Goal: Task Accomplishment & Management: Manage account settings

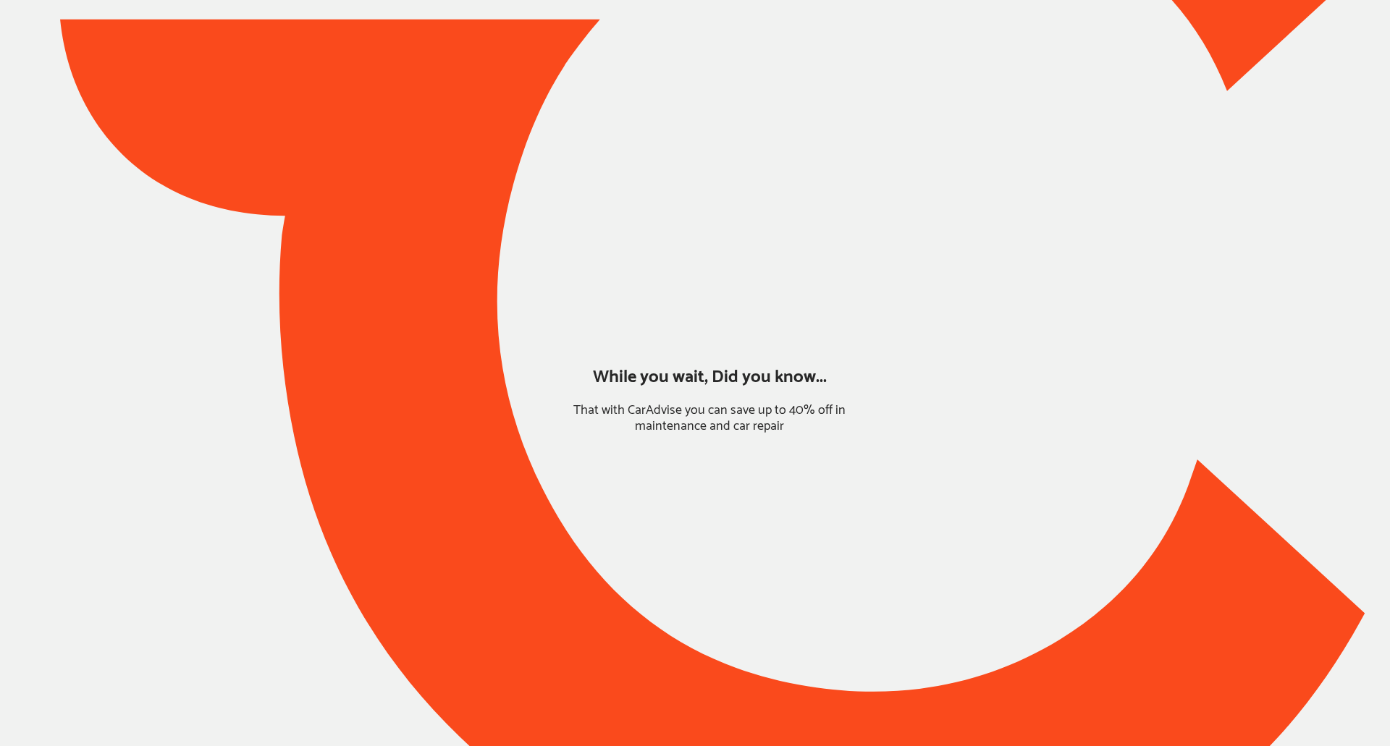
type input "*******"
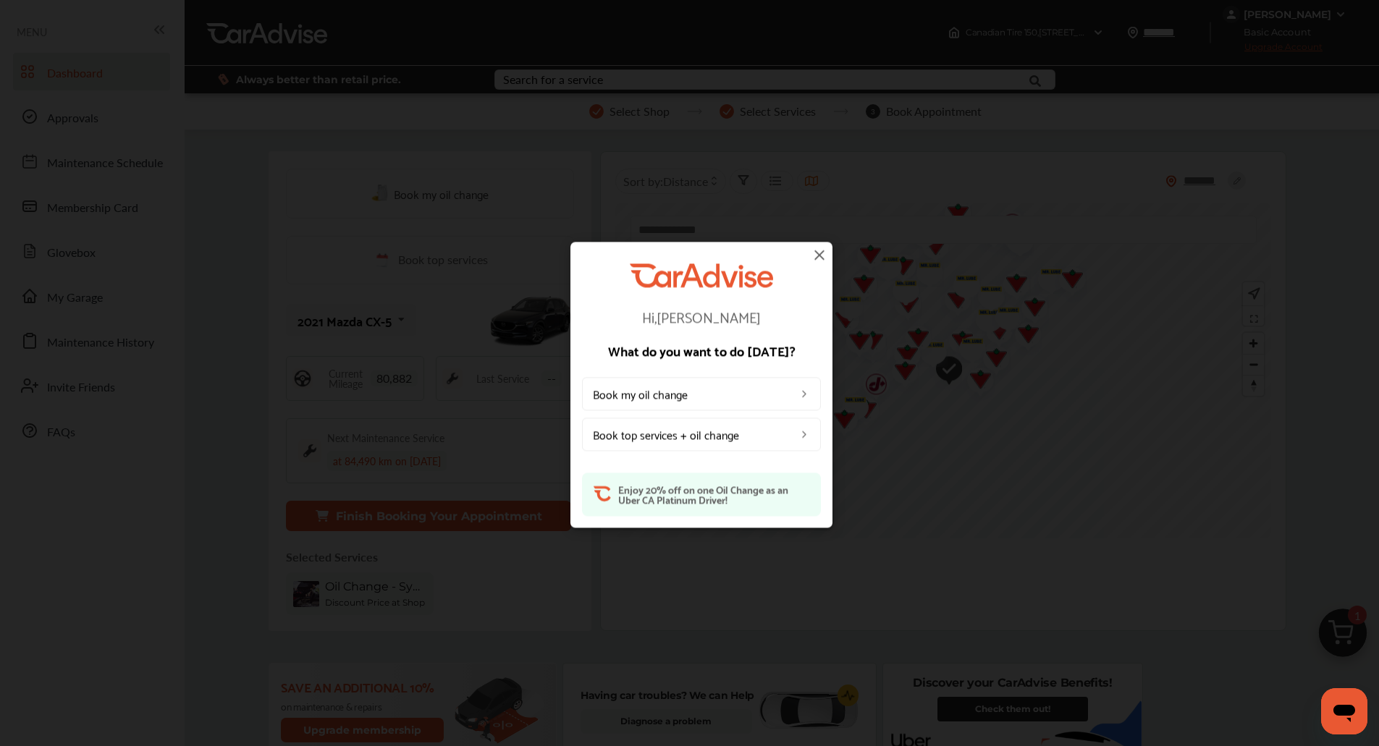
click at [819, 255] on img at bounding box center [819, 254] width 17 height 17
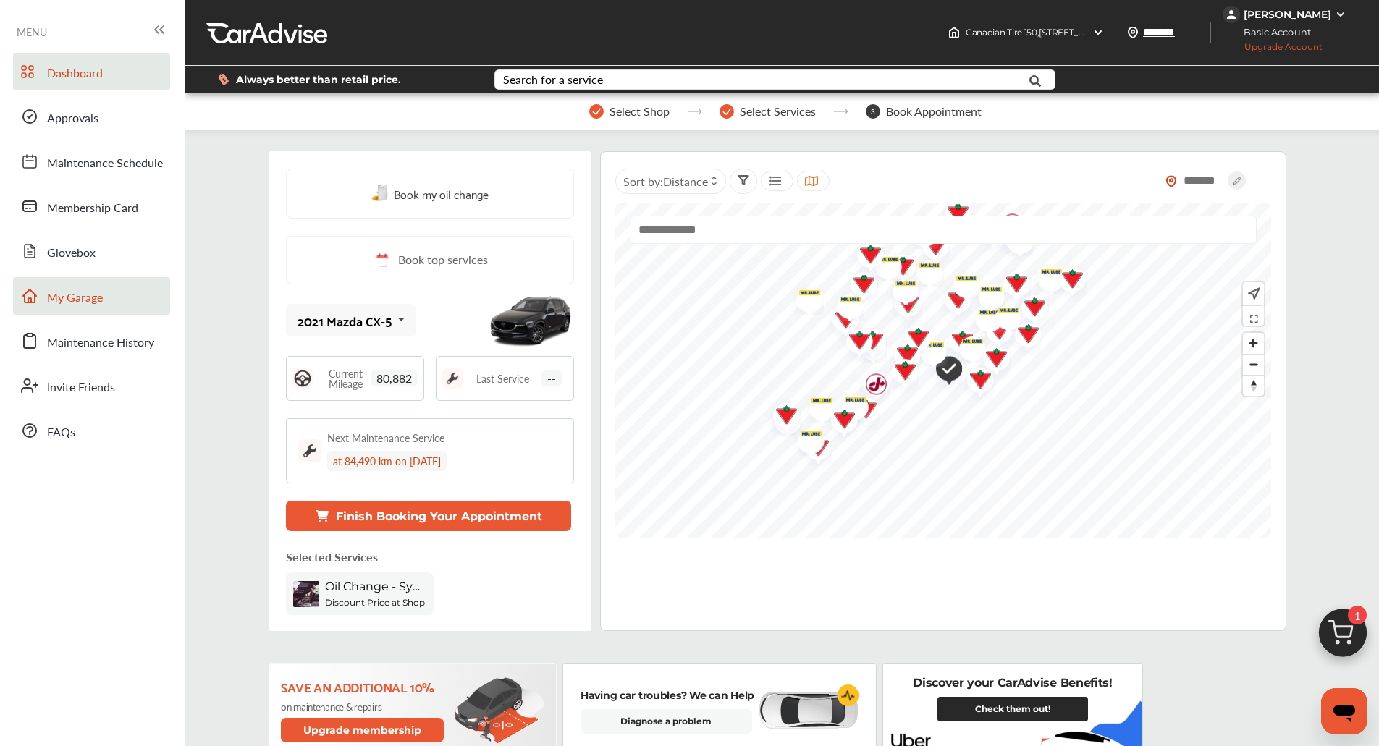
click at [110, 284] on link "My Garage" at bounding box center [91, 296] width 157 height 38
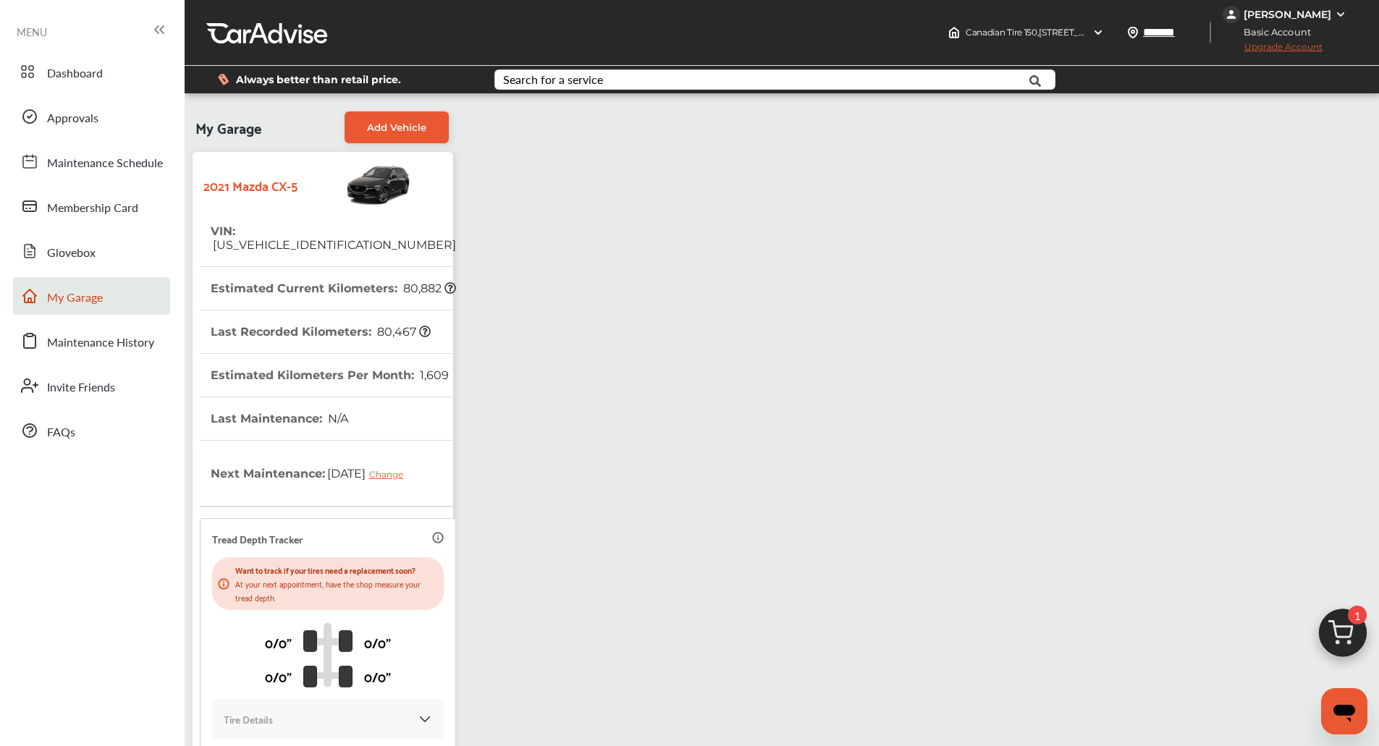
click at [1355, 635] on img at bounding box center [1342, 636] width 69 height 69
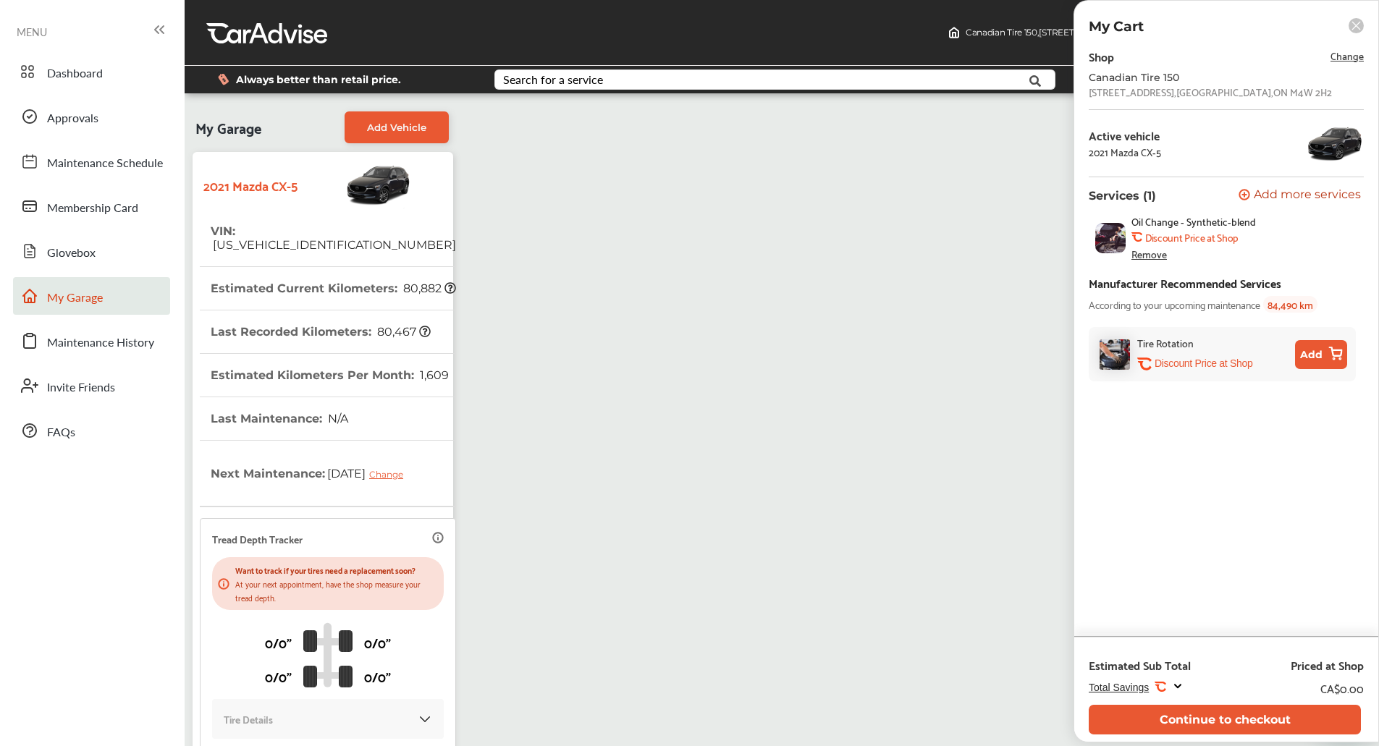
click at [981, 456] on div "My Garage Add Vehicle 2021 Mazda CX-5 VIN : [US_VEHICLE_IDENTIFICATION_NUMBER] …" at bounding box center [781, 461] width 1187 height 714
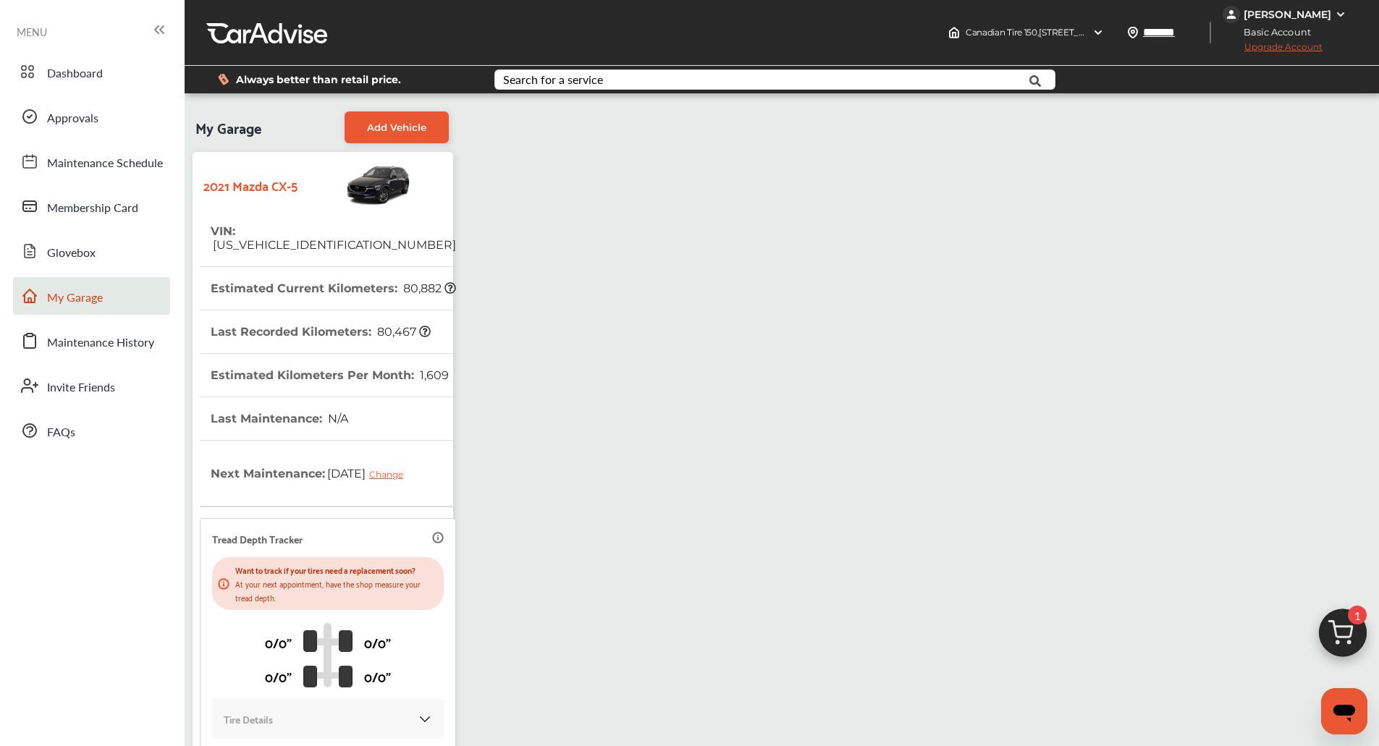
click at [1311, 8] on div "[PERSON_NAME]" at bounding box center [1287, 14] width 88 height 13
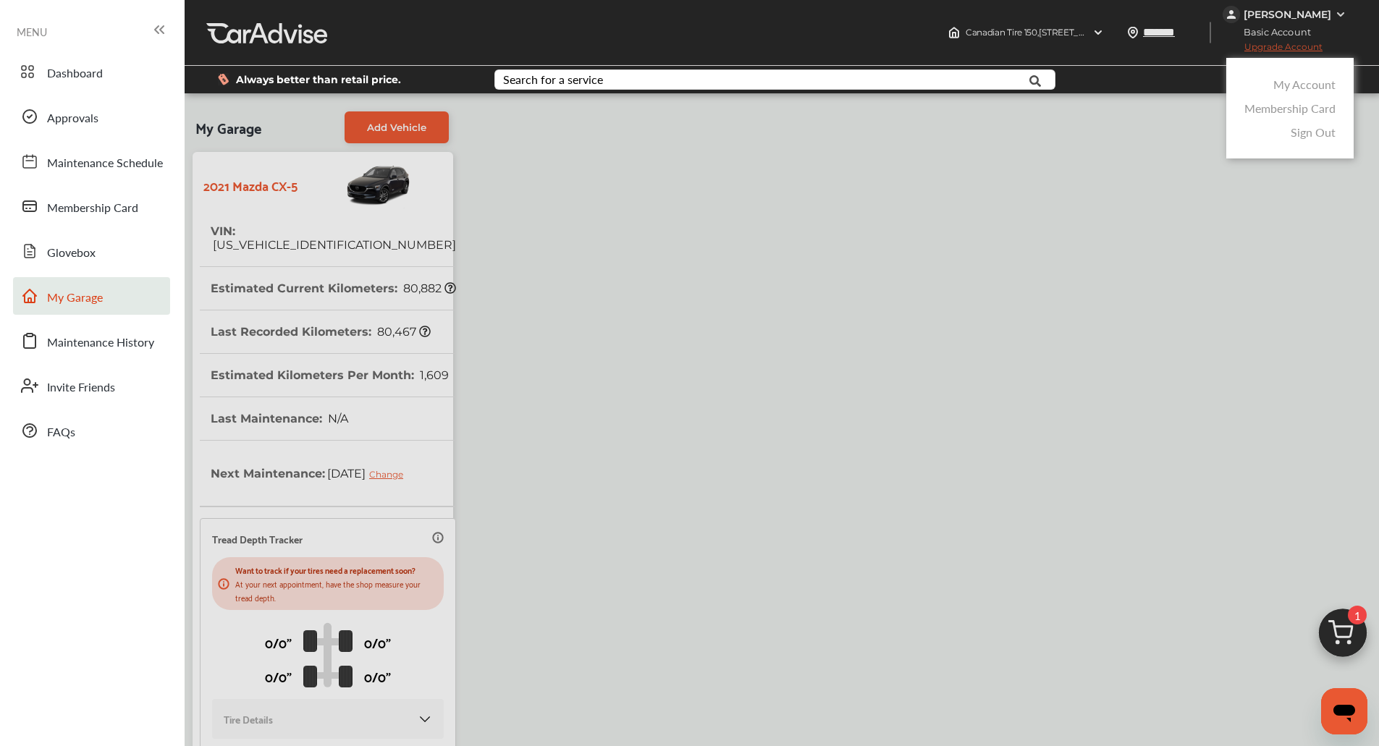
click at [1275, 83] on link "My Account" at bounding box center [1304, 84] width 62 height 17
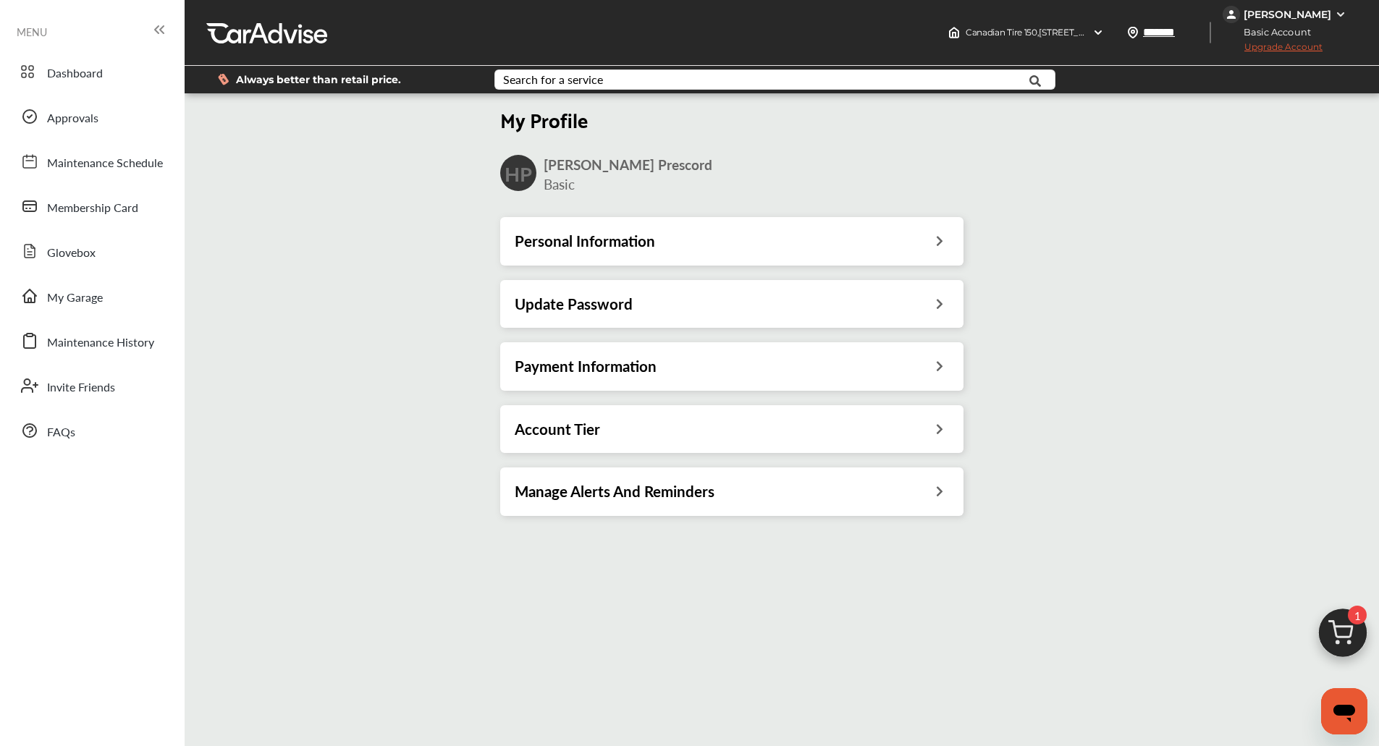
click at [886, 369] on div "Payment Information" at bounding box center [732, 366] width 434 height 19
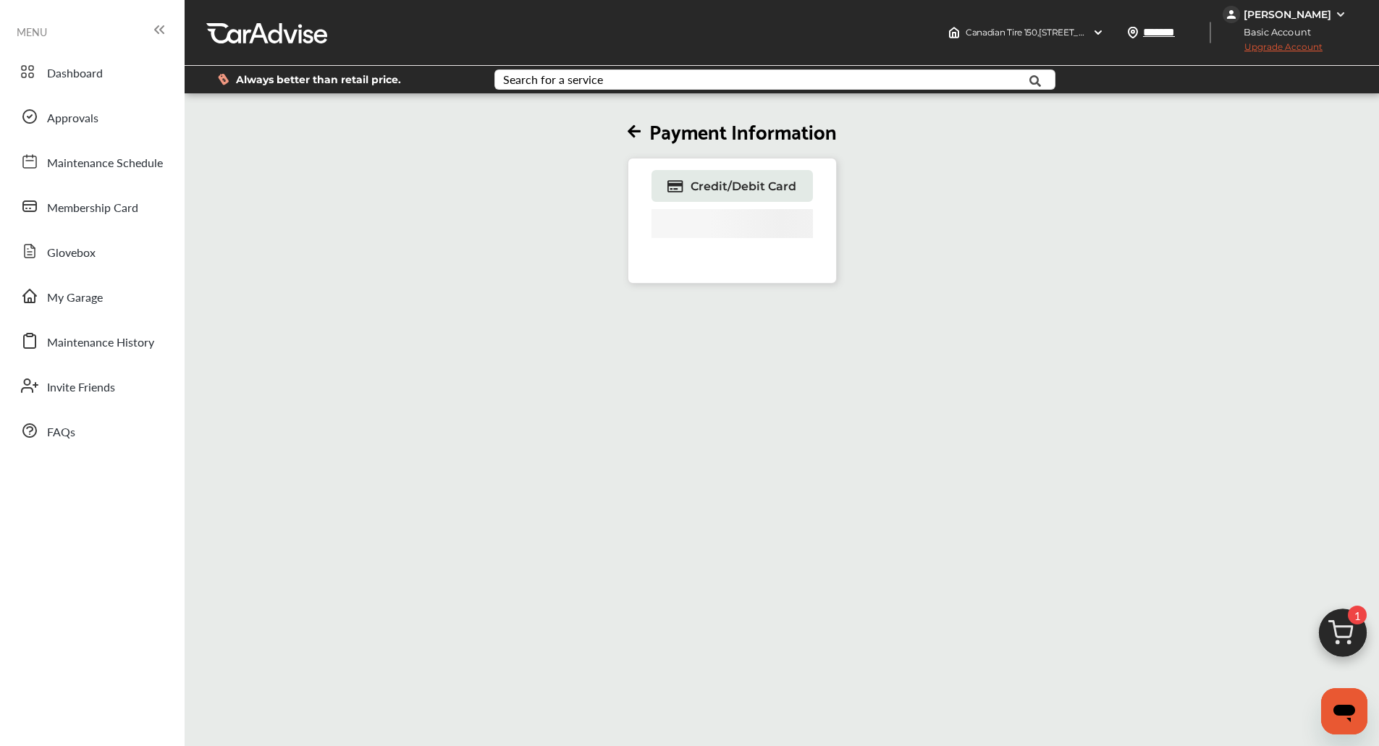
click at [1334, 620] on img at bounding box center [1342, 636] width 69 height 69
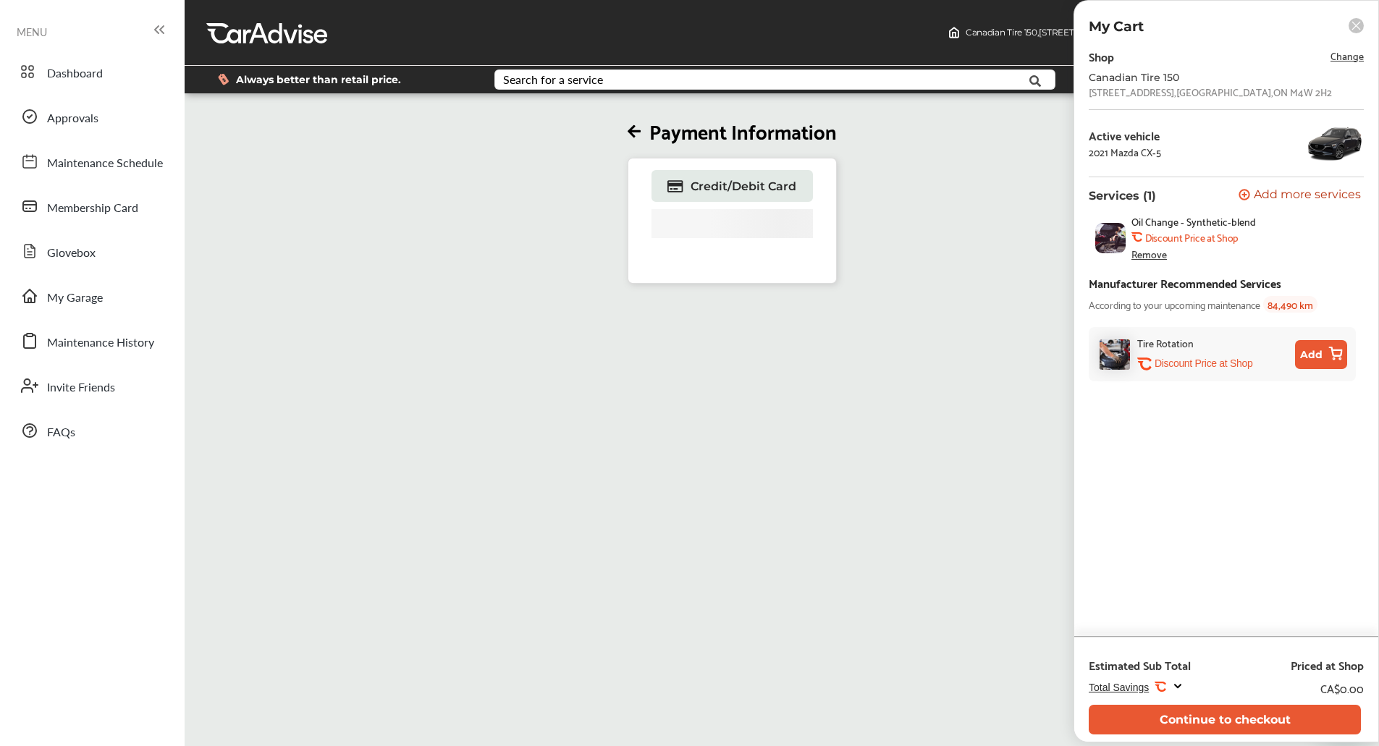
click at [1016, 413] on div "Payment Information Credit/Debit Card" at bounding box center [725, 469] width 1091 height 746
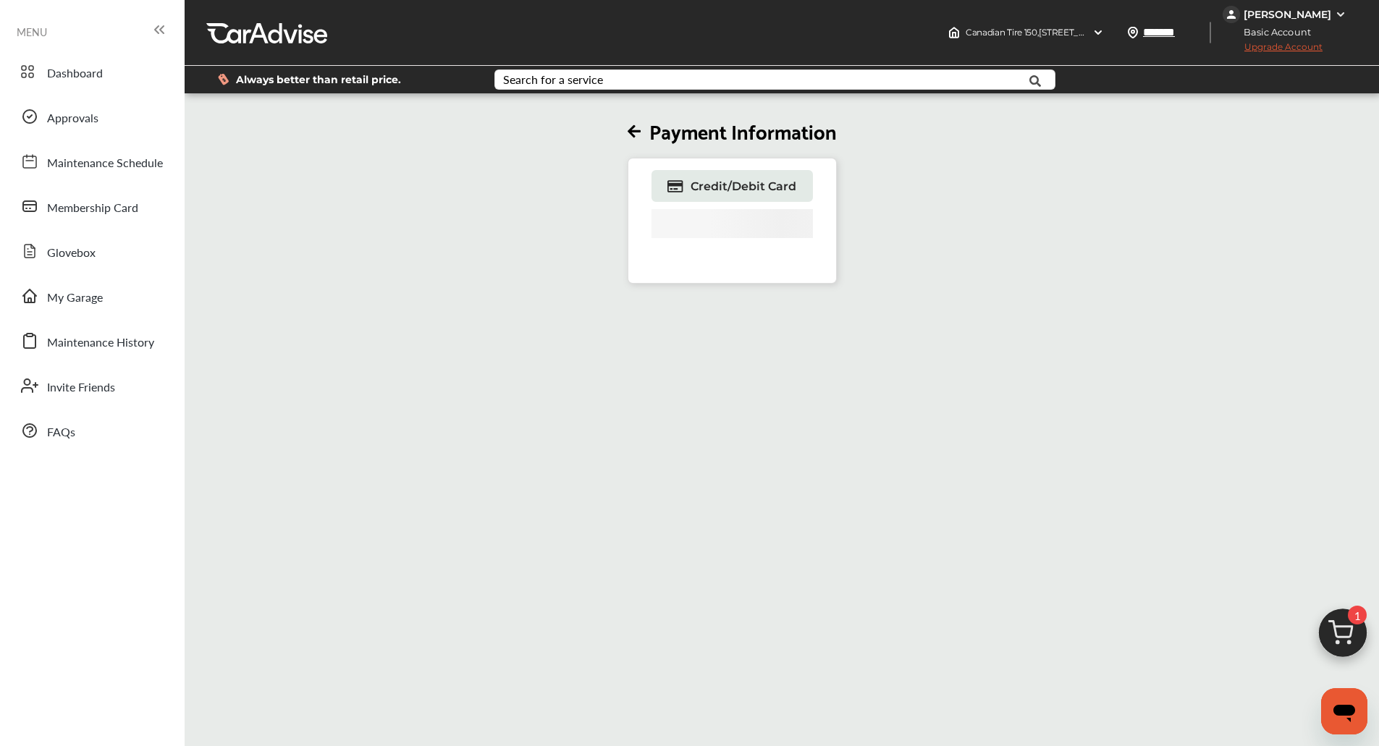
click at [1300, 19] on div "[PERSON_NAME]" at bounding box center [1287, 14] width 88 height 13
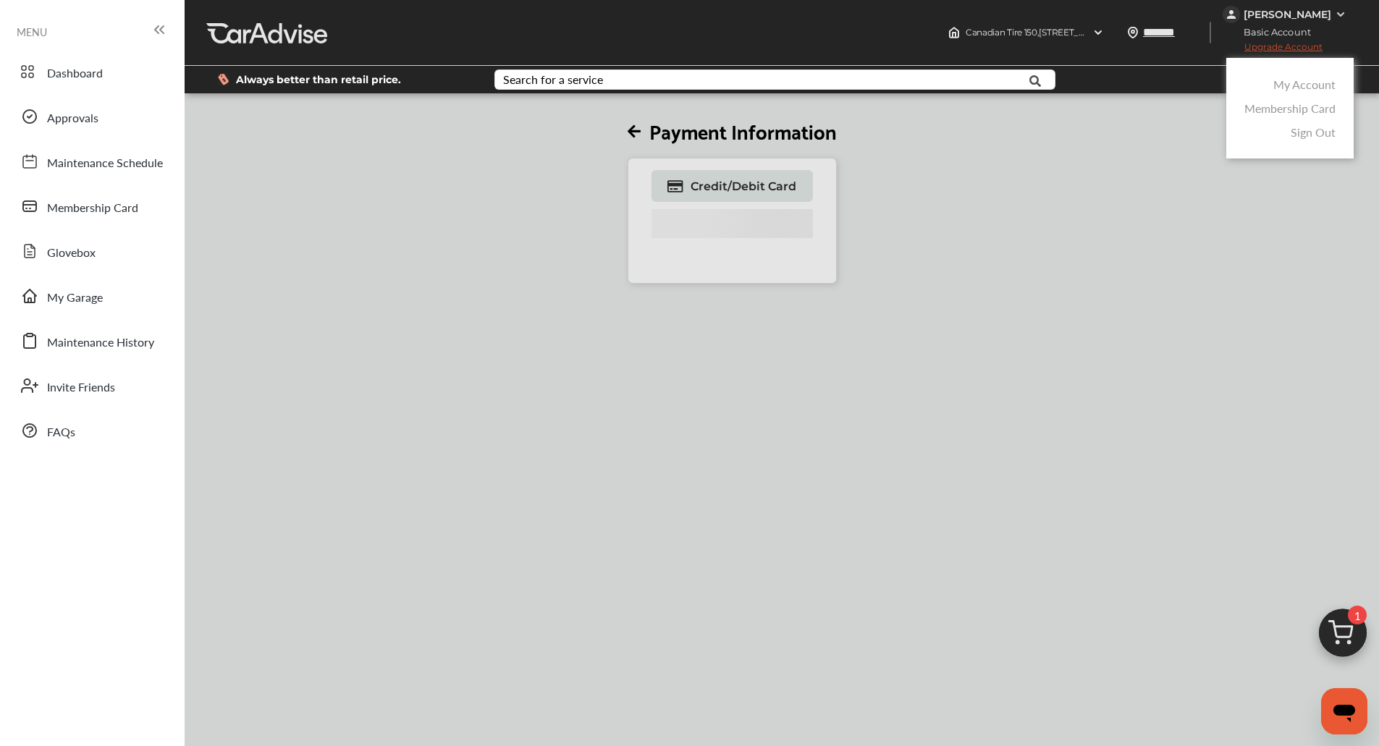
click at [1294, 72] on div "My Account Membership Card Sign Out" at bounding box center [1289, 108] width 127 height 101
click at [1285, 87] on link "My Account" at bounding box center [1304, 84] width 62 height 17
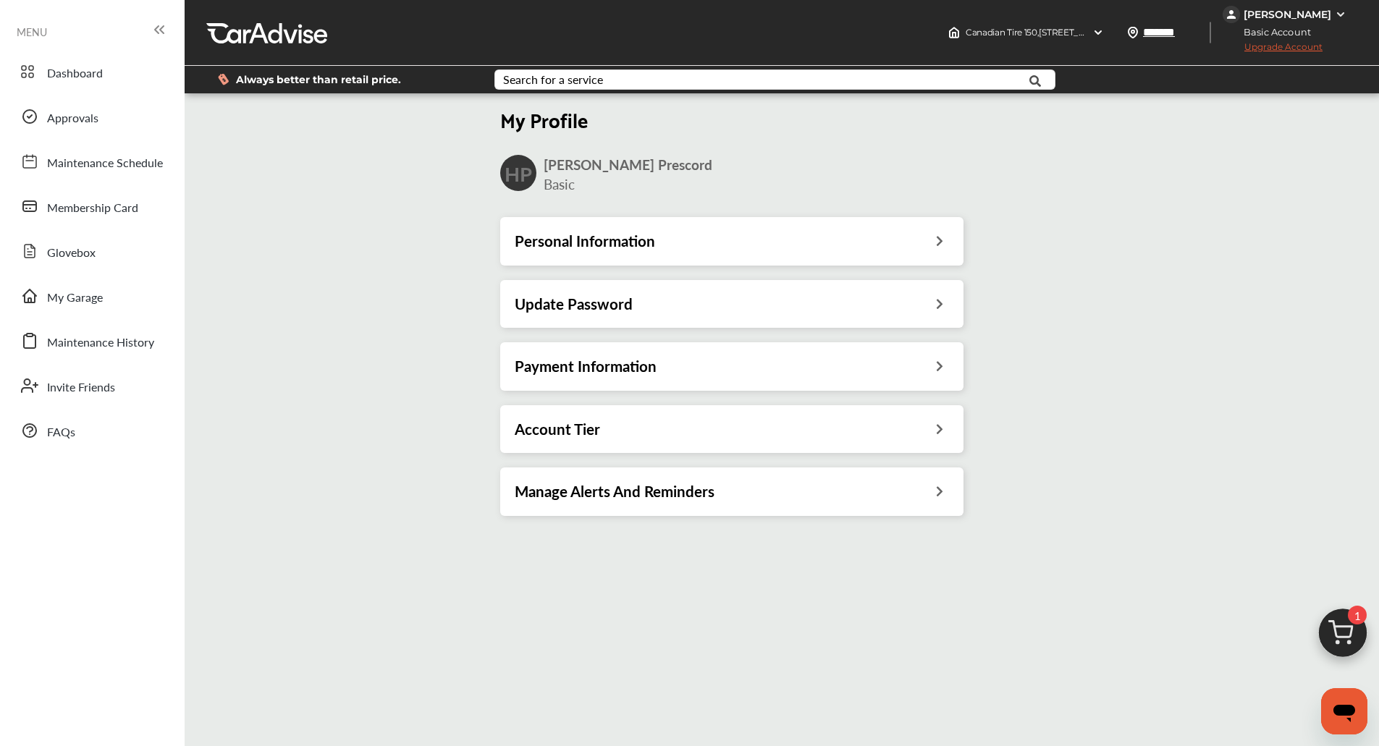
click at [868, 437] on div "Account Tier" at bounding box center [732, 429] width 434 height 19
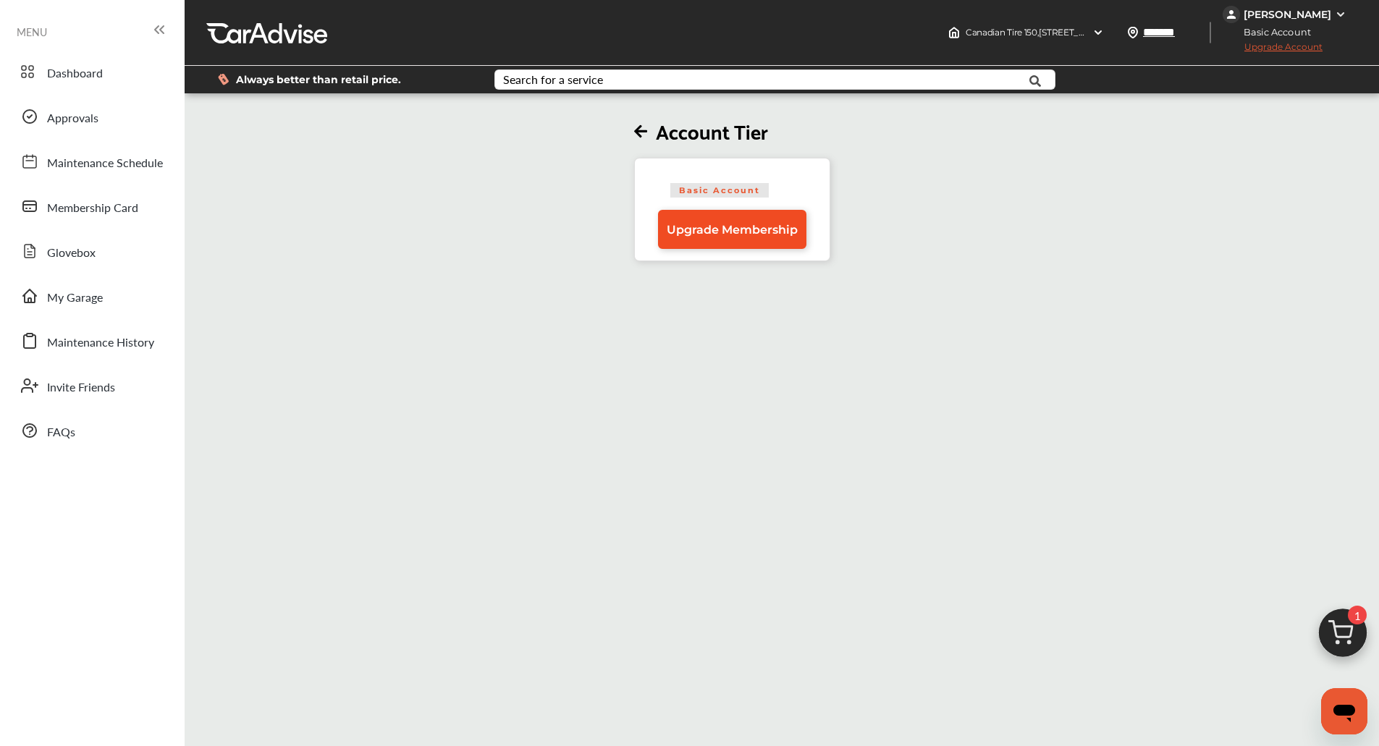
click at [767, 232] on span "Upgrade Membership" at bounding box center [732, 230] width 131 height 14
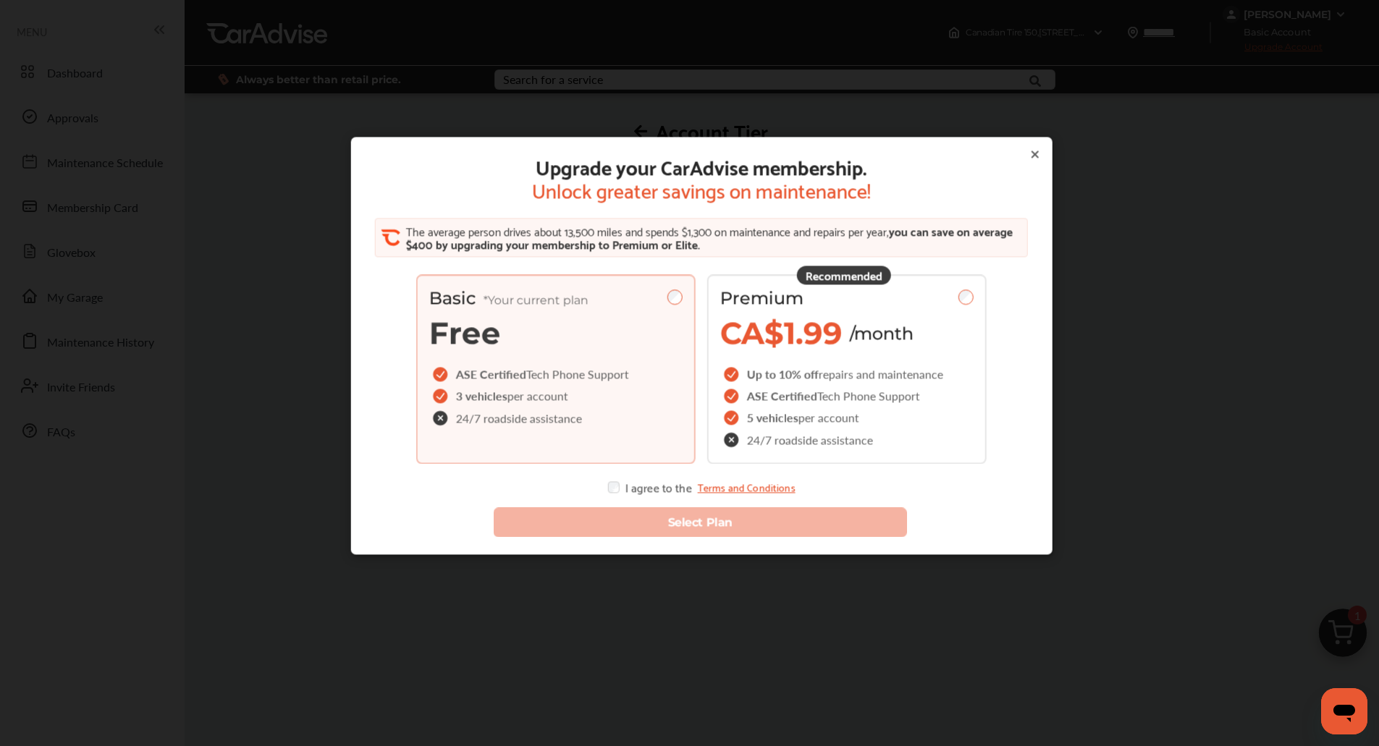
click at [1232, 243] on div "Upgrade your CarAdvise membership. Unlock greater savings on maintenance! The a…" at bounding box center [701, 384] width 1402 height 769
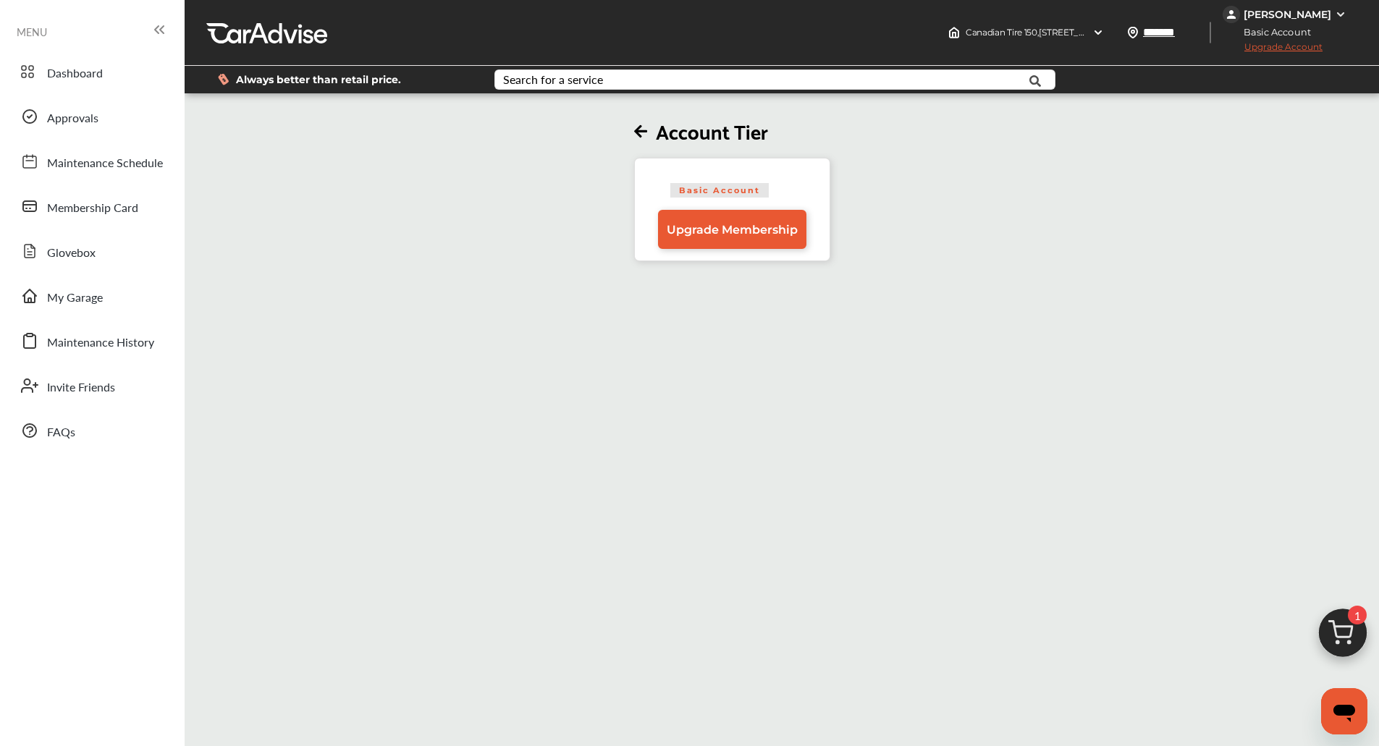
click at [1232, 243] on div "Account Tier Basic Account Upgrade Membership" at bounding box center [731, 178] width 1103 height 165
